Goal: Information Seeking & Learning: Learn about a topic

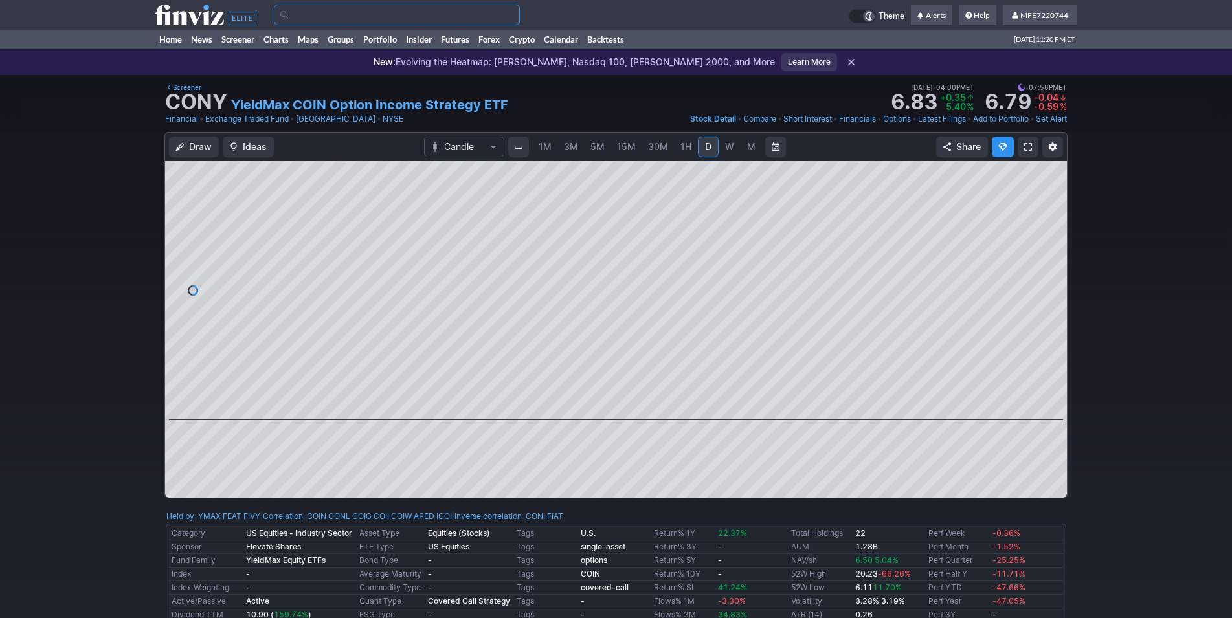
click at [303, 12] on input "Search" at bounding box center [397, 15] width 246 height 21
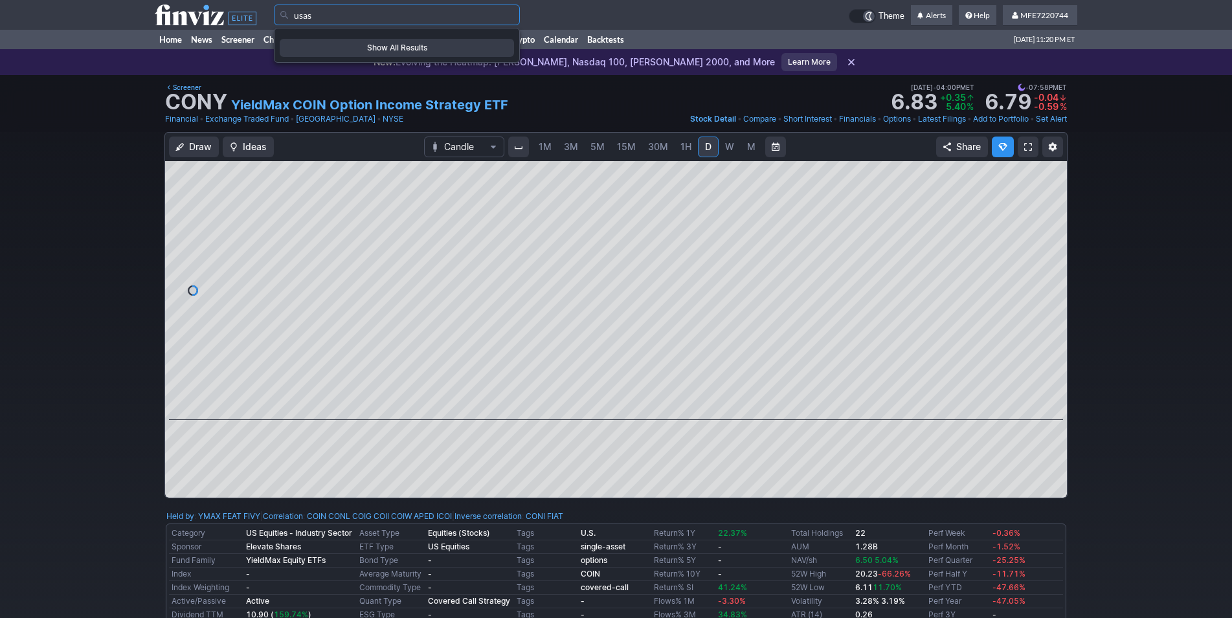
type input "usas"
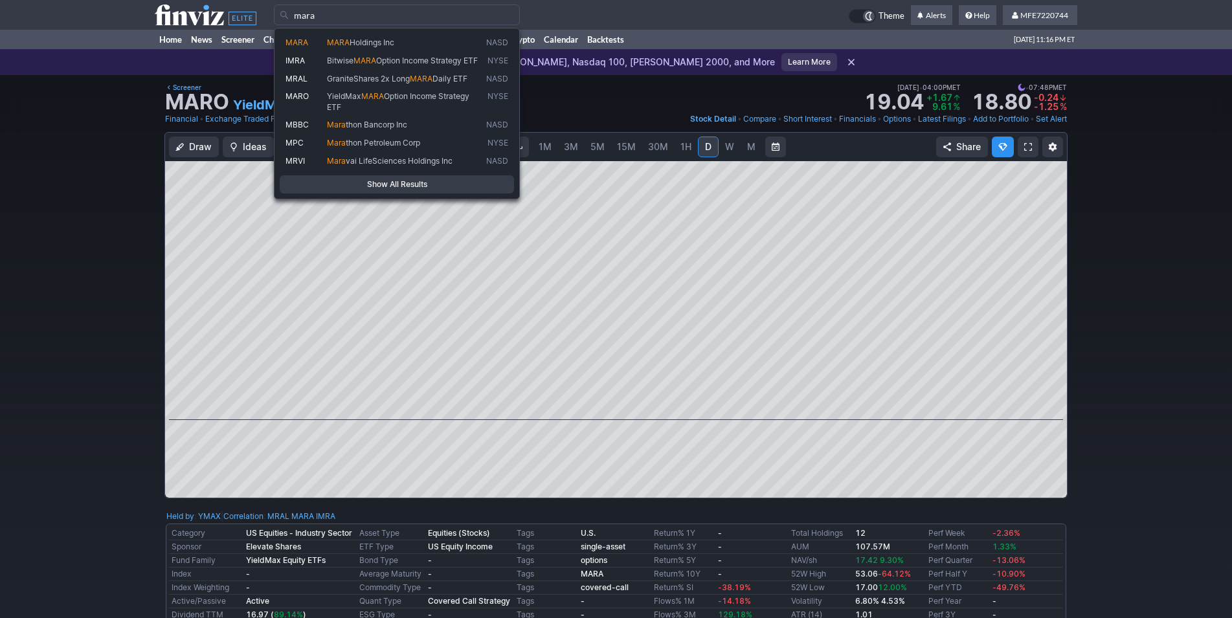
type input "mara"
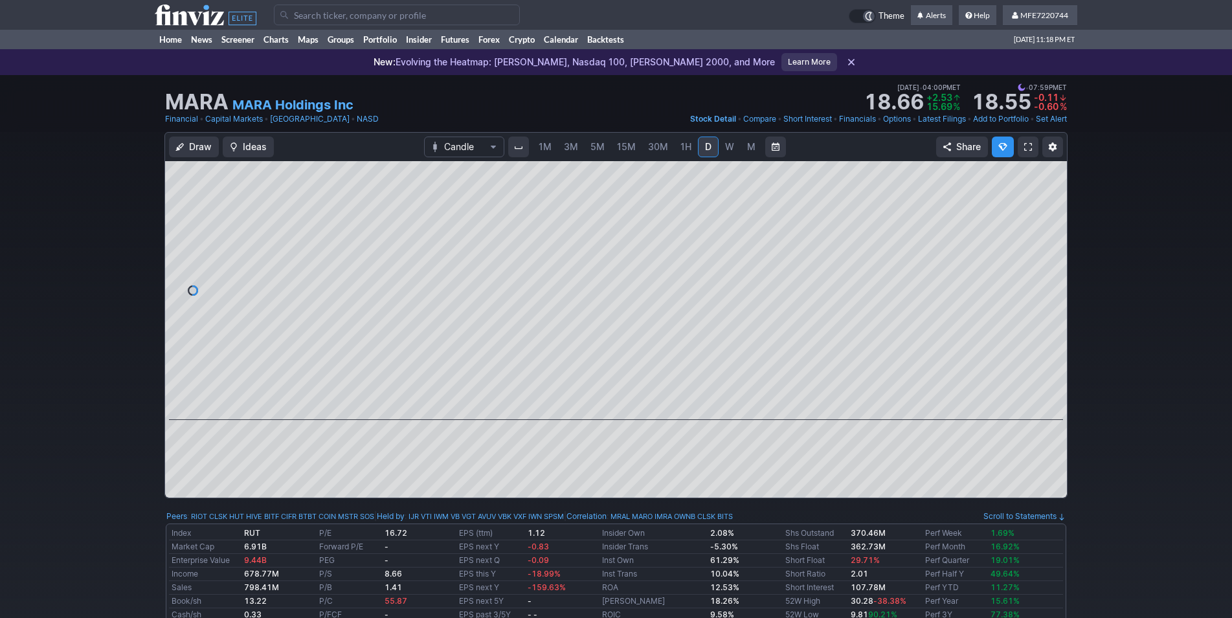
click at [731, 148] on span "W" at bounding box center [729, 146] width 9 height 11
click at [749, 145] on span "M" at bounding box center [751, 146] width 8 height 11
click at [322, 17] on input "Search" at bounding box center [397, 15] width 246 height 21
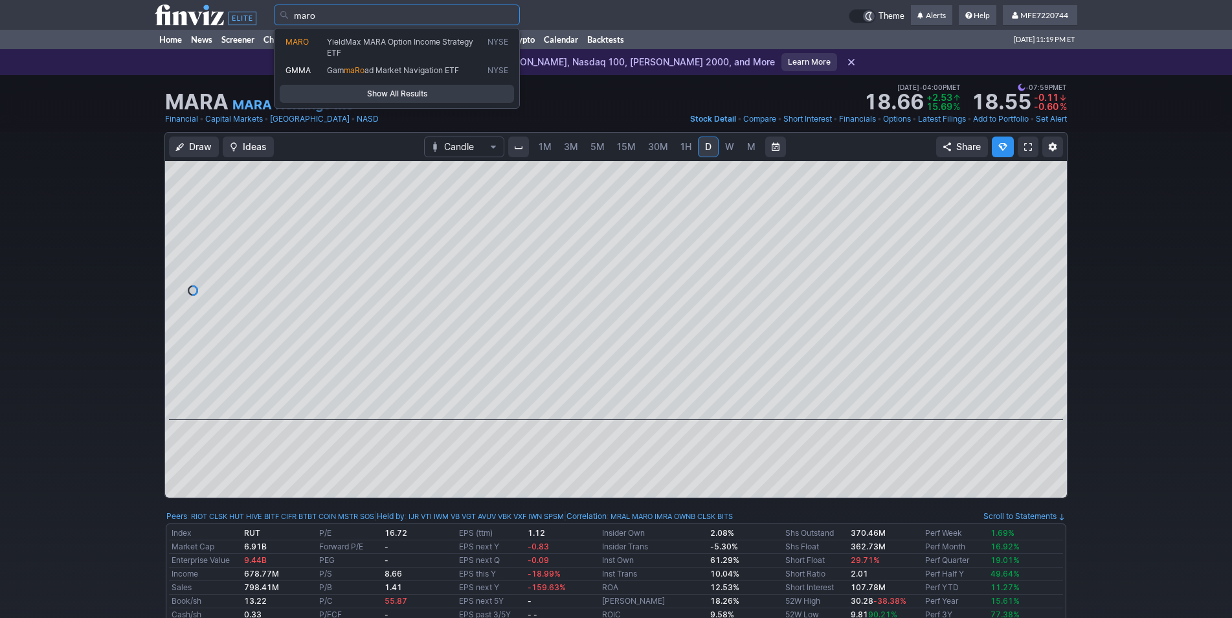
type input "maro"
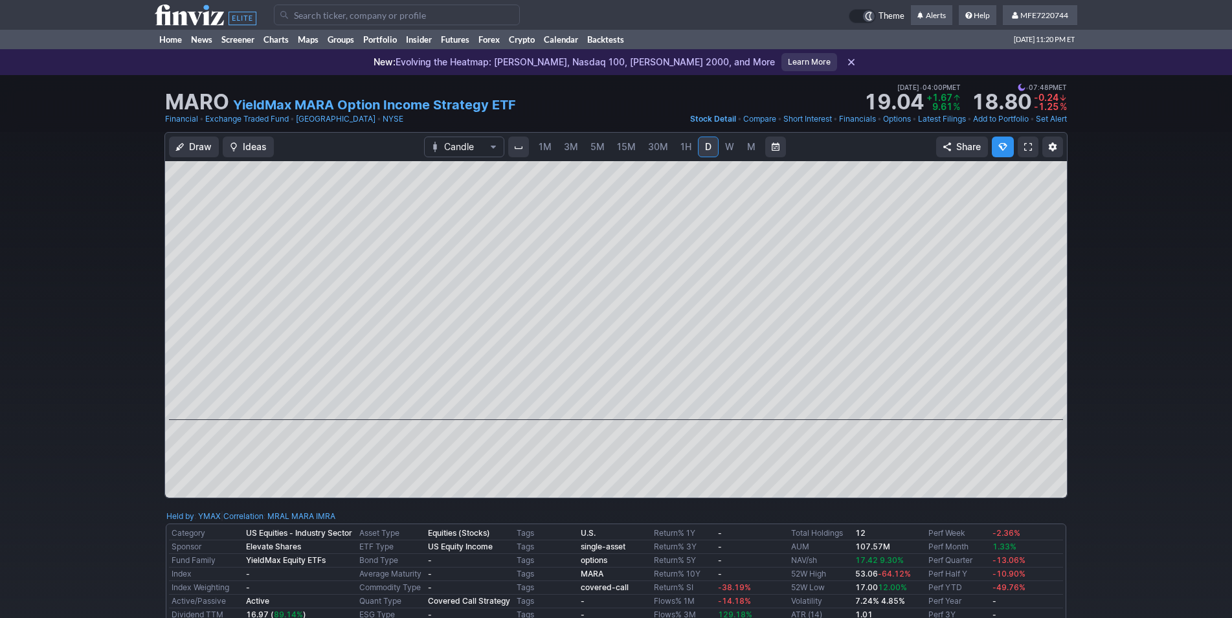
click at [1122, 303] on div "Draw Ideas Candle 1M 3M 5M 15M 30M 1H D W M Share" at bounding box center [616, 320] width 1232 height 377
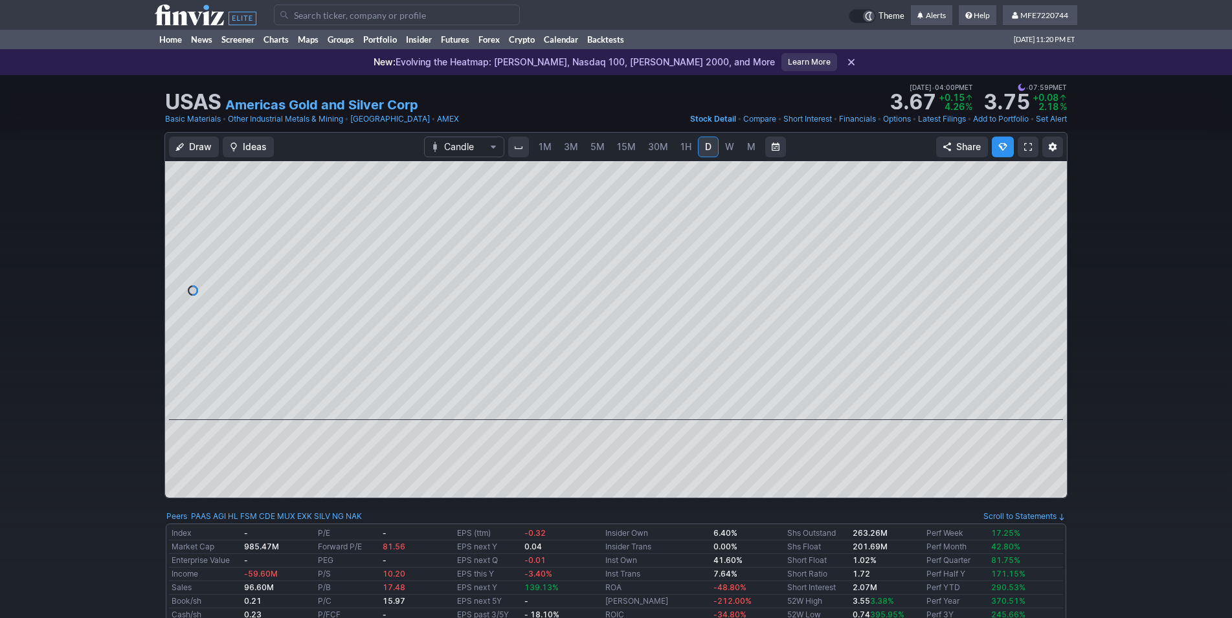
click at [727, 149] on span "W" at bounding box center [729, 146] width 9 height 11
click at [751, 151] on span "M" at bounding box center [751, 146] width 8 height 11
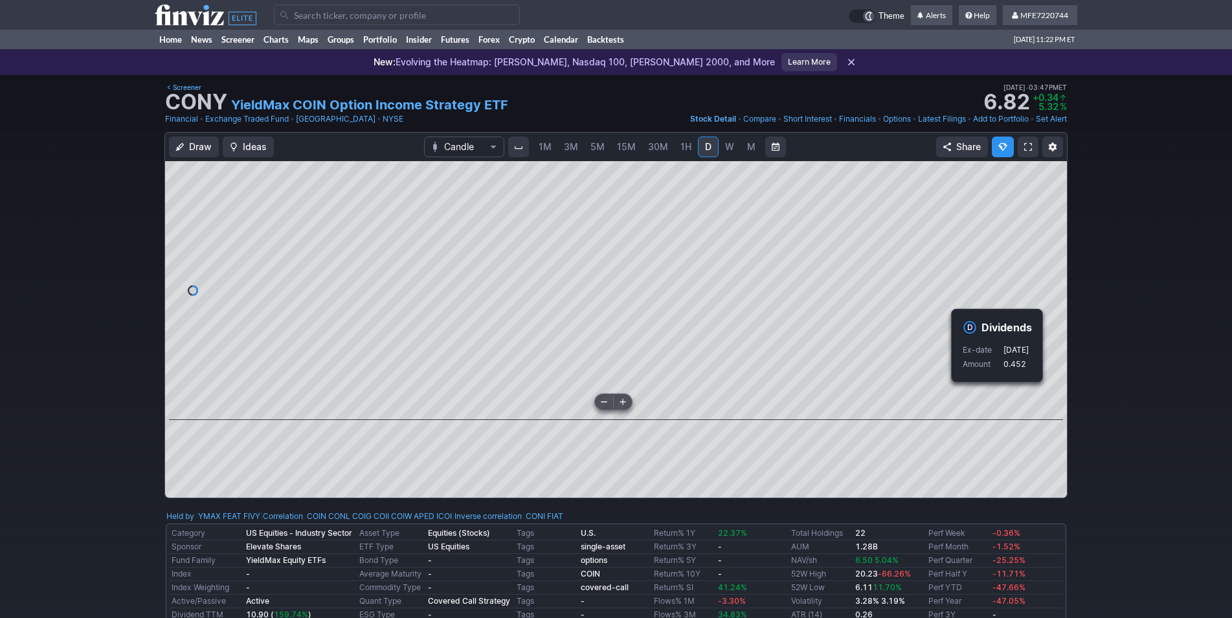
click at [1065, 399] on div at bounding box center [1052, 287] width 27 height 227
